Goal: Transaction & Acquisition: Purchase product/service

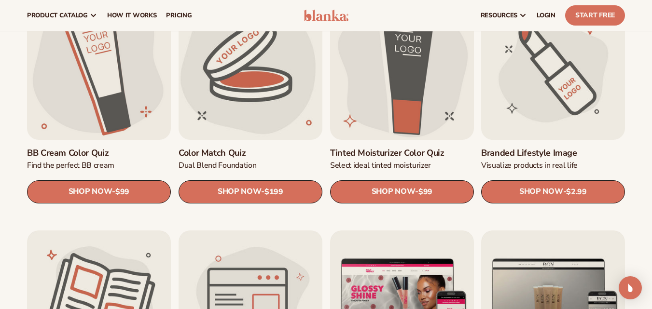
scroll to position [804, 0]
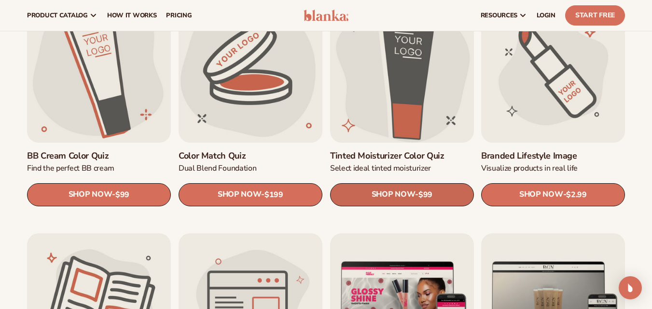
click at [459, 193] on link "SHOP NOW - Regular price $99 Sale price $99 Regular price Unit price / per" at bounding box center [402, 194] width 144 height 23
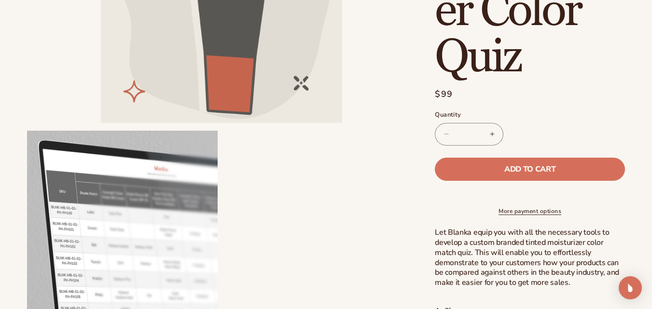
scroll to position [208, 0]
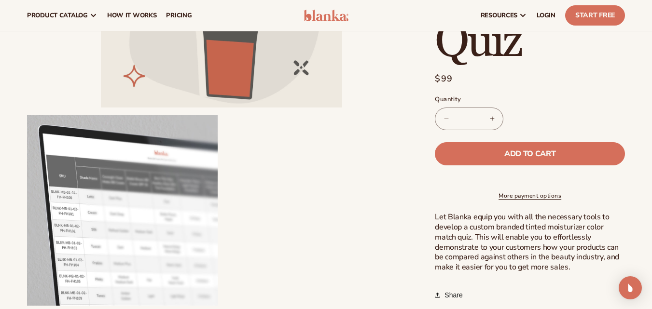
click at [437, 171] on shop-pay-wallet-button at bounding box center [436, 176] width 2 height 11
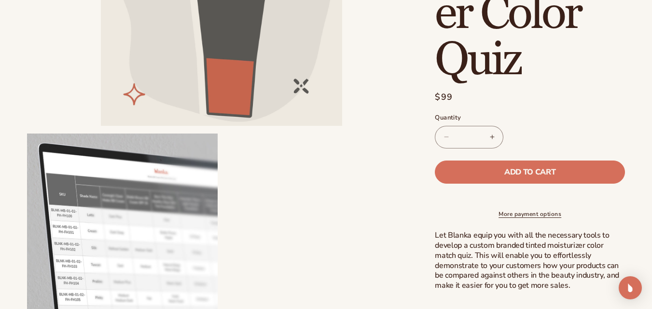
scroll to position [190, 0]
